Goal: Task Accomplishment & Management: Manage account settings

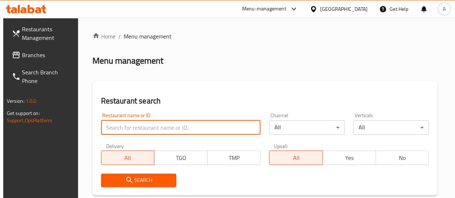
click at [143, 126] on input "search" at bounding box center [181, 128] width 160 height 14
type input "rfc"
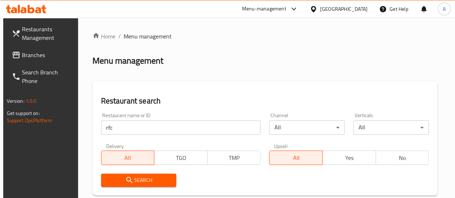
click at [140, 177] on span "Search" at bounding box center [139, 180] width 64 height 9
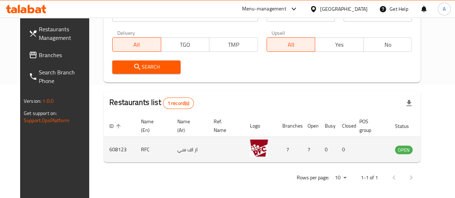
scroll to position [117, 0]
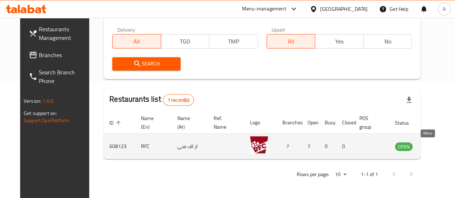
click at [433, 149] on icon "enhanced table" at bounding box center [437, 147] width 8 height 6
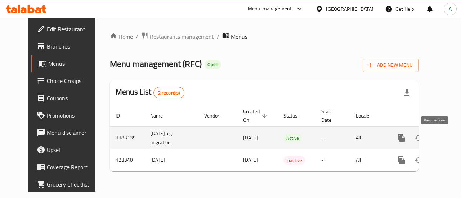
click at [444, 146] on link "enhanced table" at bounding box center [452, 138] width 17 height 17
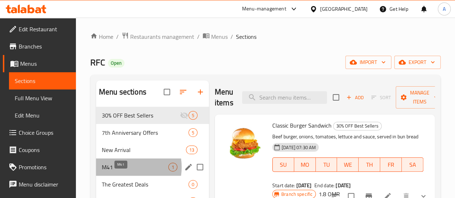
click at [122, 172] on span "M41" at bounding box center [135, 167] width 67 height 9
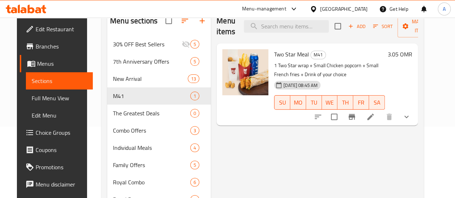
scroll to position [72, 0]
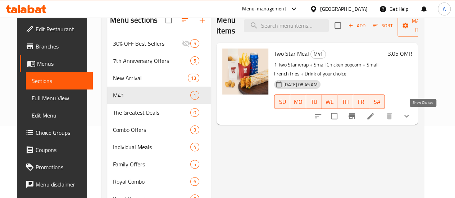
click at [411, 114] on icon "show more" at bounding box center [406, 116] width 9 height 9
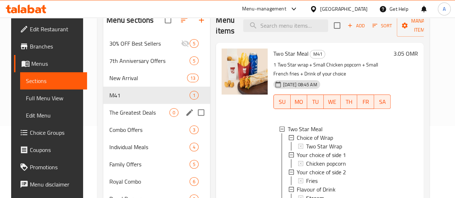
scroll to position [0, 0]
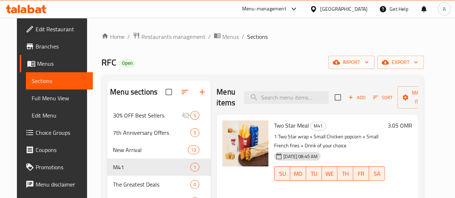
click at [36, 128] on span "Choice Groups" at bounding box center [61, 132] width 51 height 9
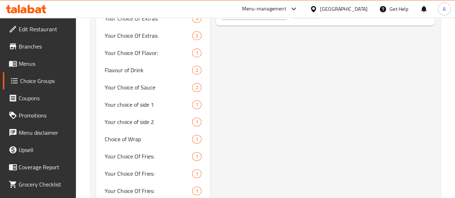
scroll to position [468, 0]
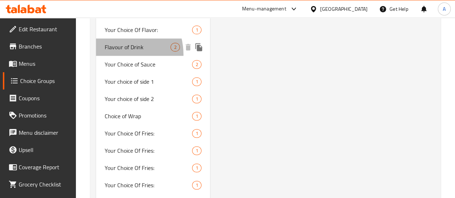
click at [114, 51] on span "Flavour of Drink" at bounding box center [138, 47] width 66 height 9
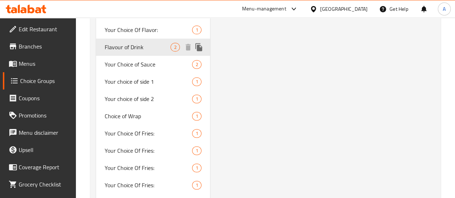
type input "Flavour of Drink"
type input "نكهة الشراب"
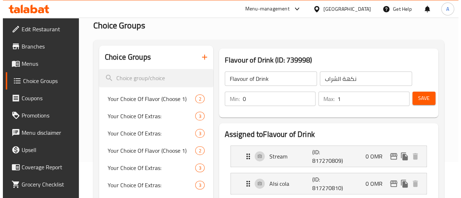
scroll to position [72, 0]
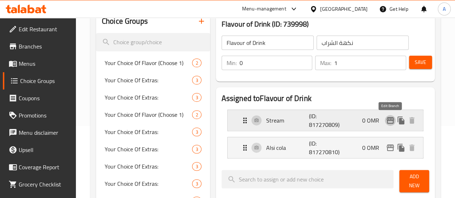
click at [389, 121] on icon "edit" at bounding box center [390, 120] width 7 height 6
click at [390, 149] on icon "edit" at bounding box center [390, 148] width 9 height 9
click at [388, 121] on icon "edit" at bounding box center [390, 120] width 7 height 6
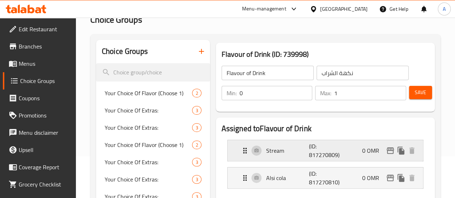
scroll to position [36, 0]
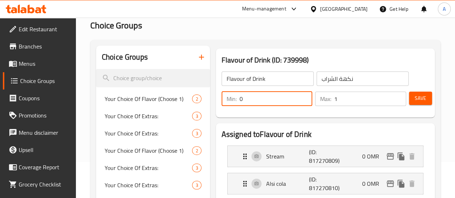
drag, startPoint x: 235, startPoint y: 96, endPoint x: 200, endPoint y: 111, distance: 38.7
click at [219, 111] on div "Flavour of Drink ​ نكهة الشراب ​ Min: 0 ​ Max: 1 ​ Save" at bounding box center [325, 89] width 213 height 52
type input "1"
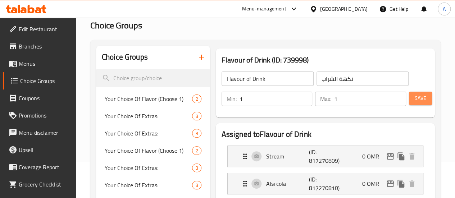
click at [415, 99] on span "Save" at bounding box center [421, 98] width 12 height 9
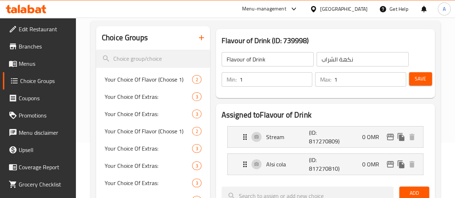
scroll to position [72, 0]
